Goal: Task Accomplishment & Management: Complete application form

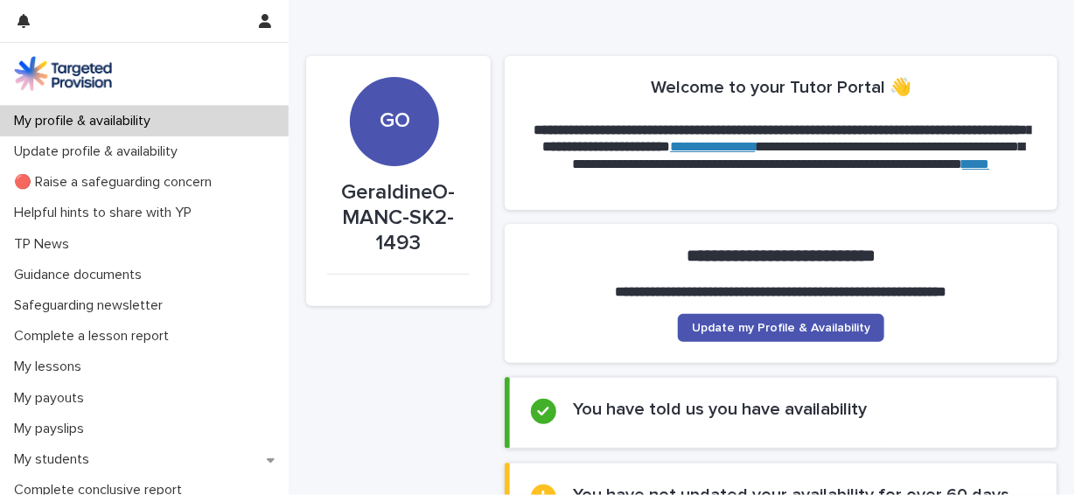
click at [710, 268] on p at bounding box center [781, 274] width 332 height 17
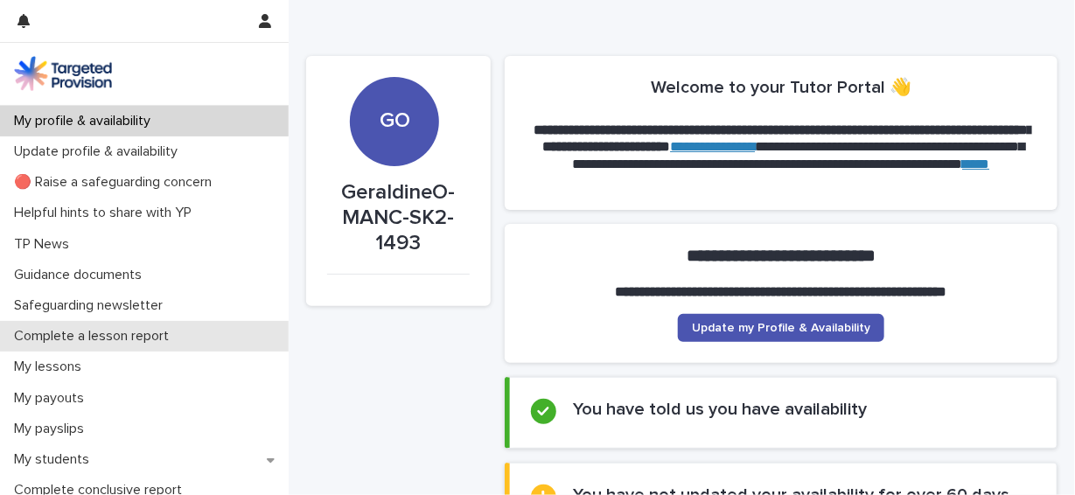
click at [126, 328] on p "Complete a lesson report" at bounding box center [95, 336] width 176 height 17
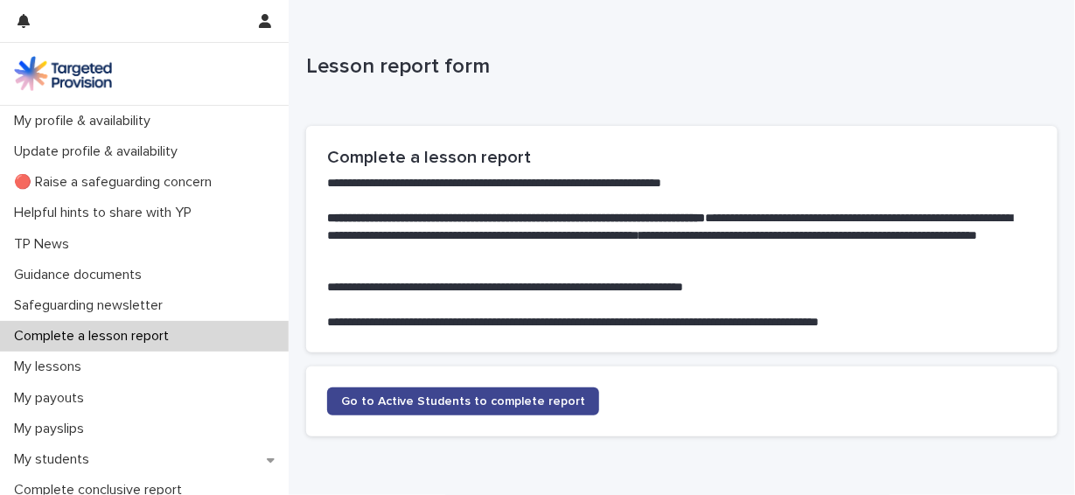
click at [448, 407] on link "Go to Active Students to complete report" at bounding box center [463, 401] width 272 height 28
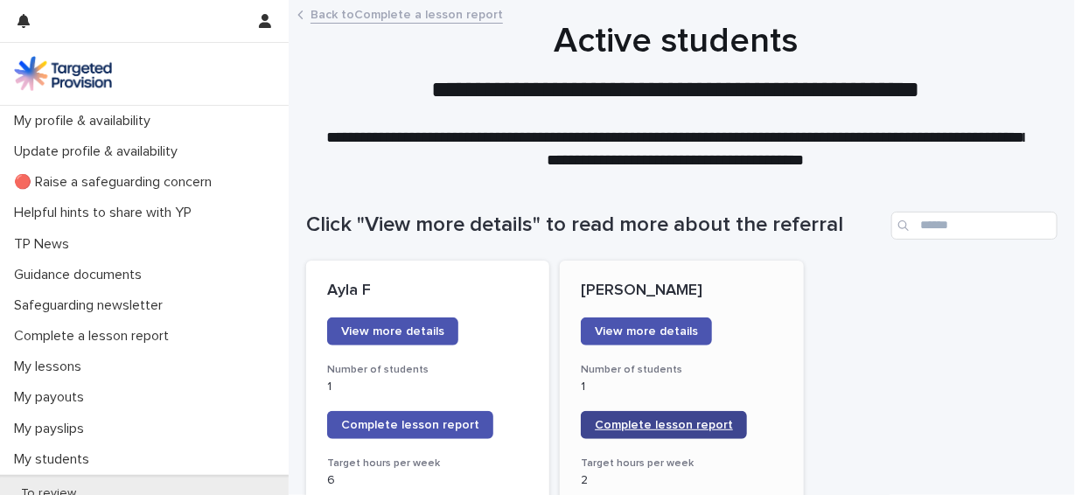
click at [618, 421] on span "Complete lesson report" at bounding box center [664, 425] width 138 height 12
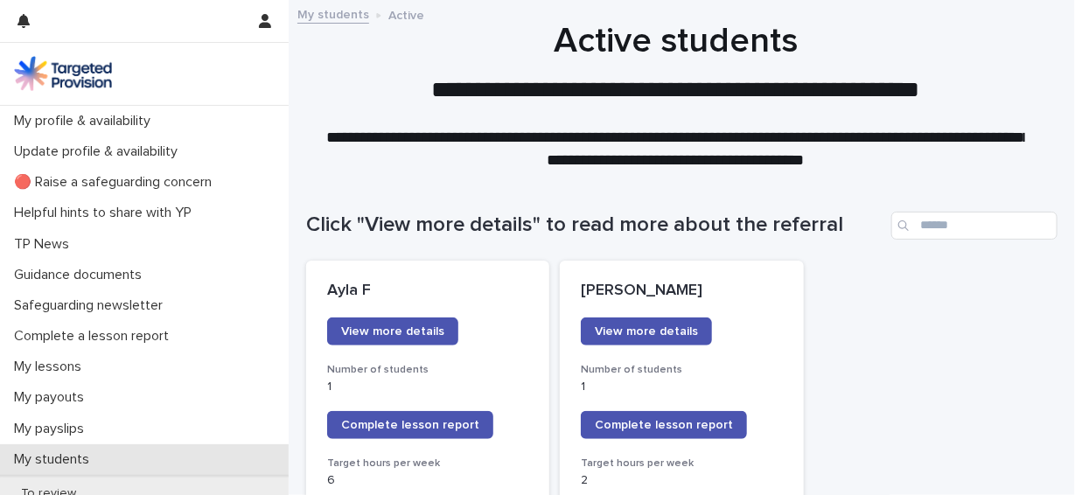
click at [90, 450] on div "My students" at bounding box center [144, 459] width 289 height 31
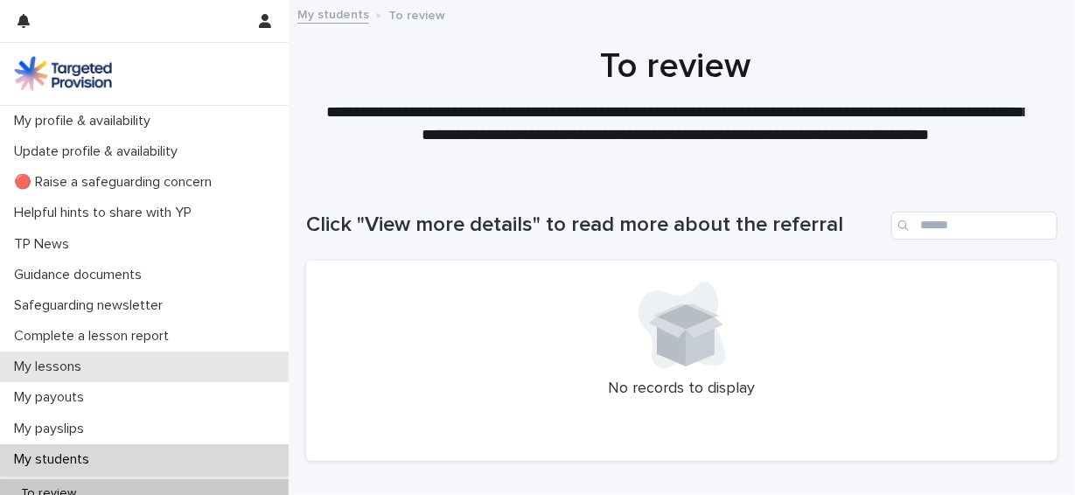
scroll to position [116, 0]
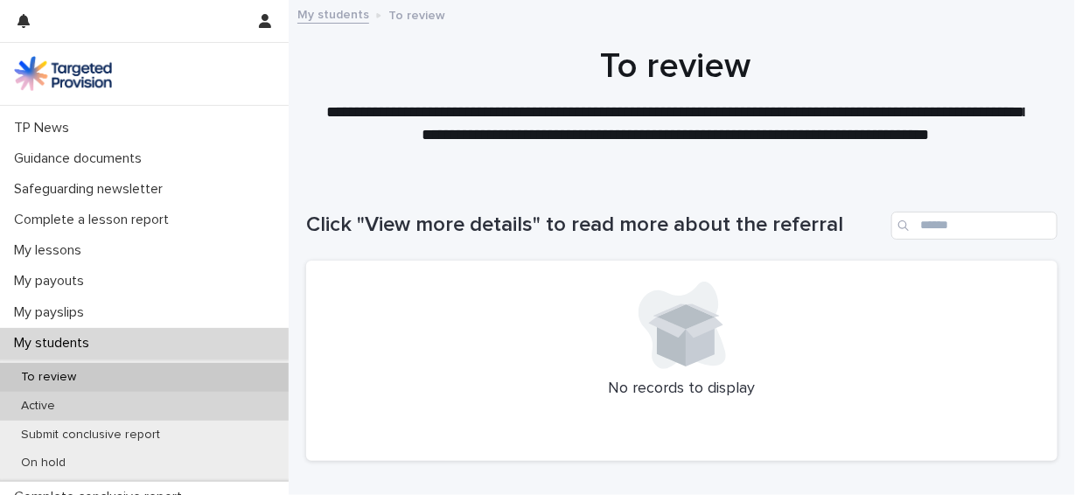
click at [160, 402] on div "Active" at bounding box center [144, 406] width 289 height 29
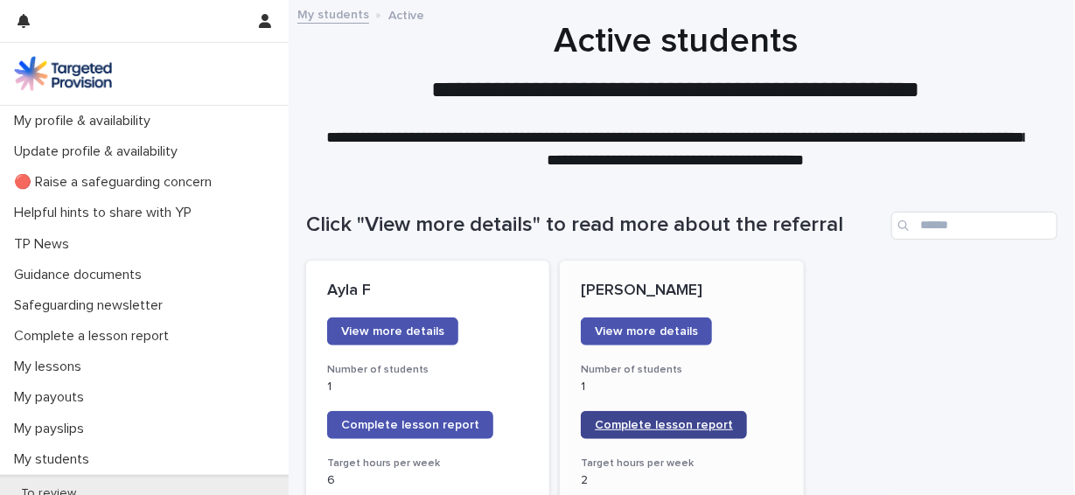
click at [639, 428] on span "Complete lesson report" at bounding box center [664, 425] width 138 height 12
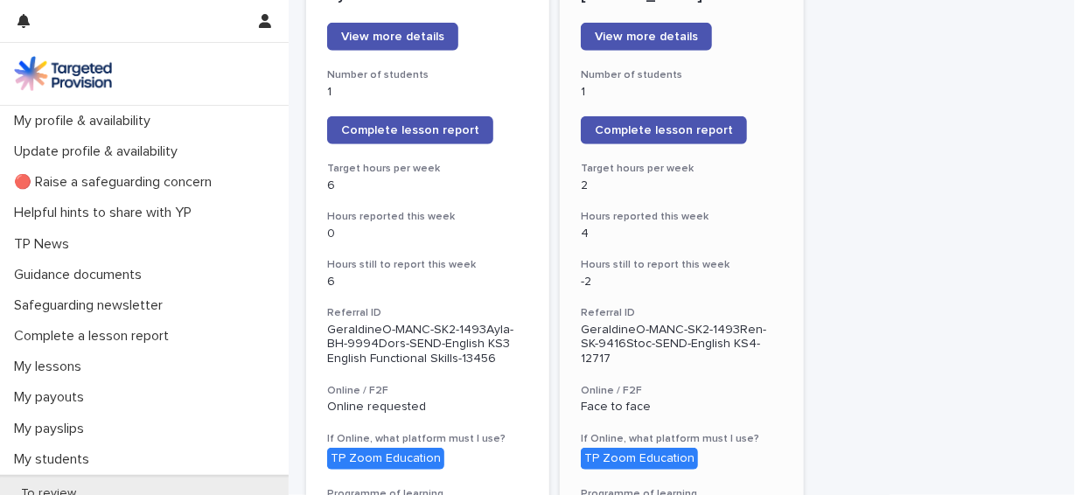
scroll to position [261, 0]
